Goal: Task Accomplishment & Management: Manage account settings

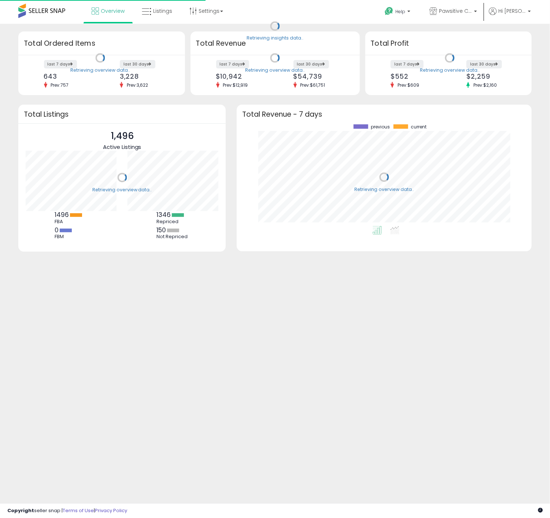
scroll to position [74, 101]
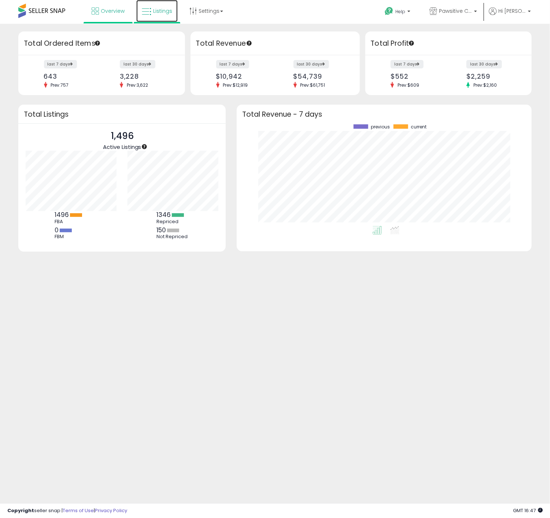
click at [163, 12] on span "Listings" at bounding box center [162, 10] width 19 height 7
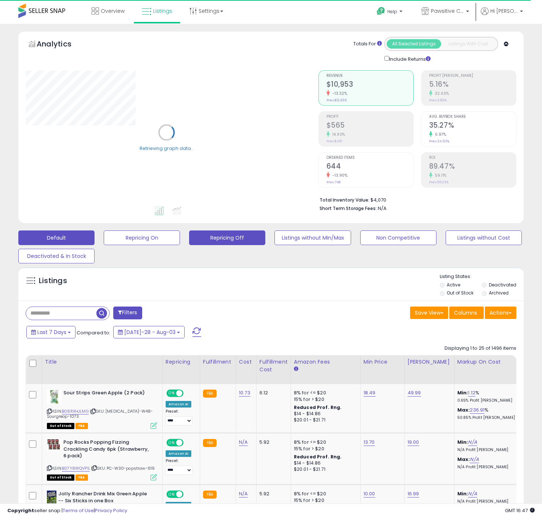
click at [180, 243] on button "Repricing Off" at bounding box center [142, 238] width 76 height 15
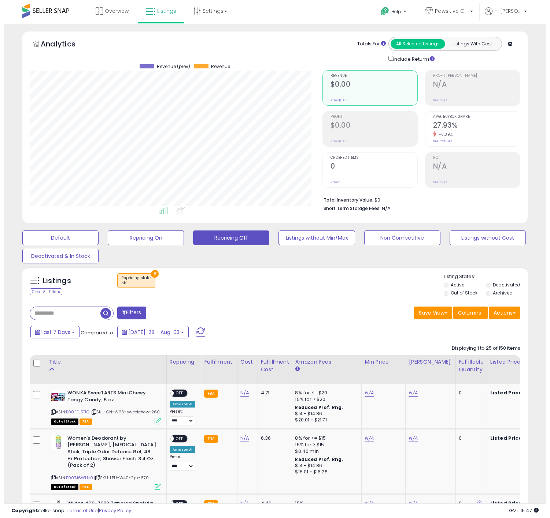
scroll to position [150, 293]
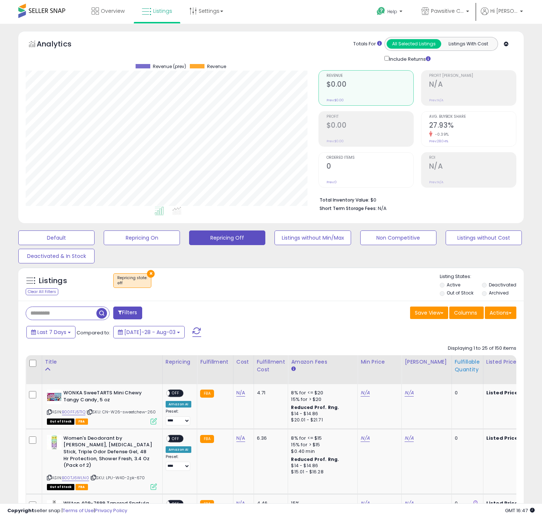
click at [455, 364] on div "Fulfillable Quantity" at bounding box center [466, 365] width 25 height 15
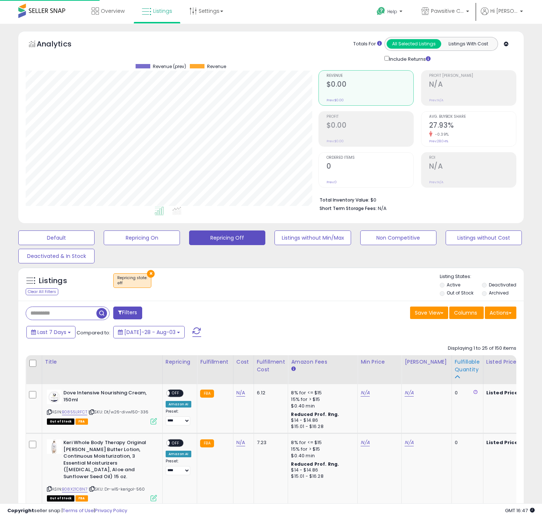
scroll to position [365989, 365847]
